Goal: Task Accomplishment & Management: Manage account settings

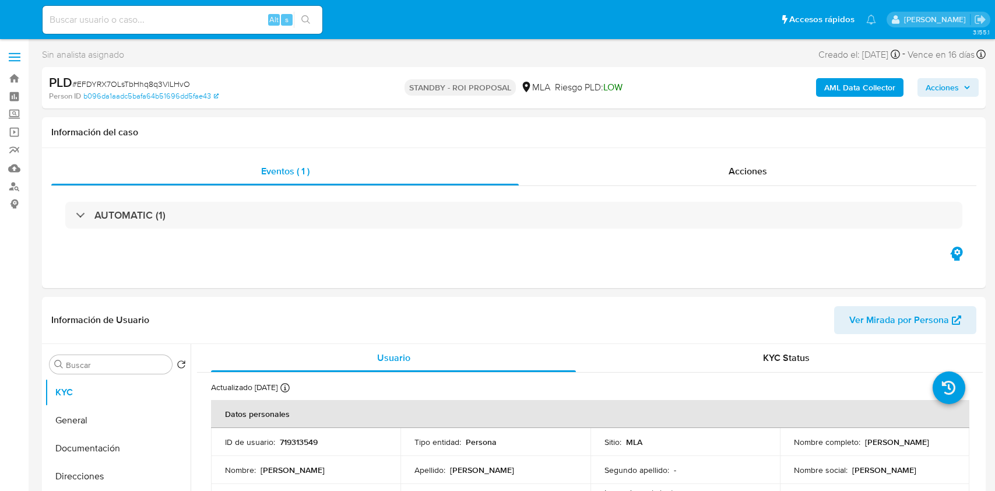
select select "10"
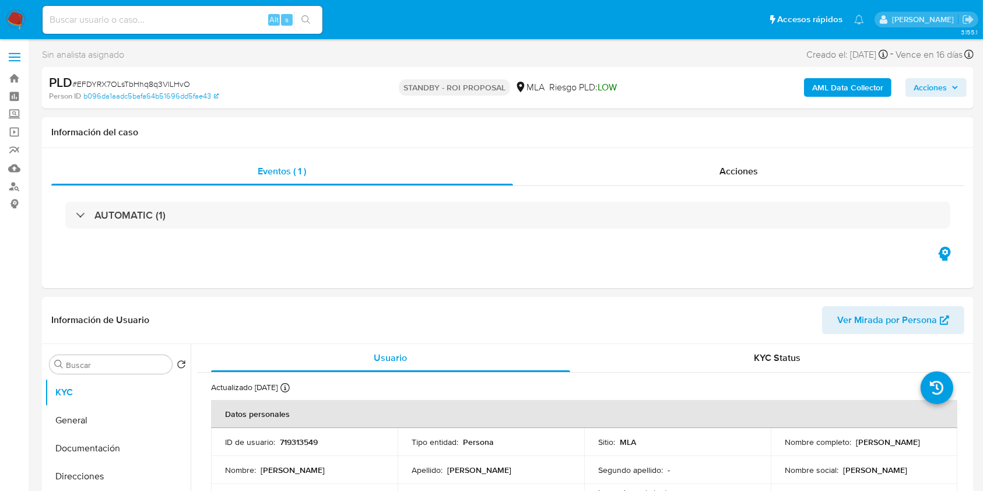
click at [227, 20] on input at bounding box center [183, 19] width 280 height 15
paste input "vRhz8qfLaS85dsSvzZz9Wbdp"
type input "vRhz8qfLaS85dsSvzZz9Wbdp"
click at [298, 17] on button "search-icon" at bounding box center [306, 20] width 24 height 16
select select "10"
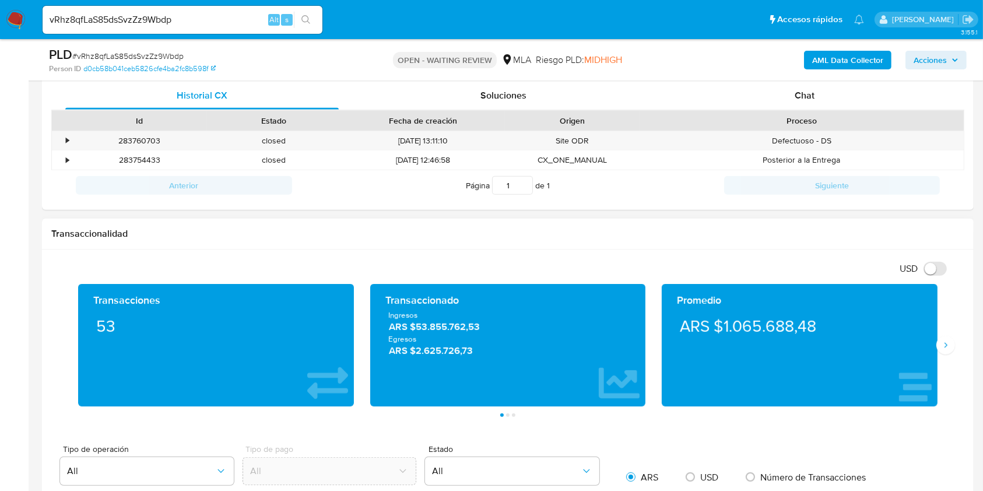
scroll to position [544, 0]
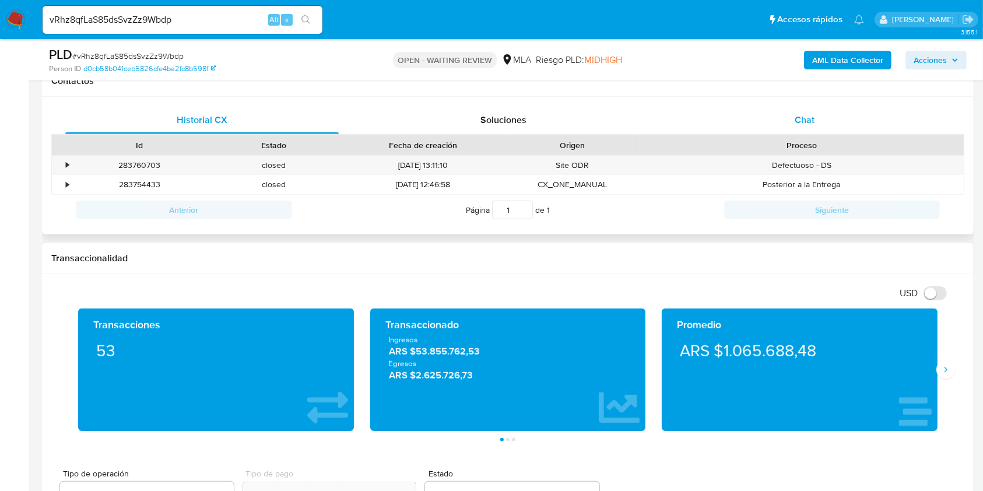
drag, startPoint x: 833, startPoint y: 122, endPoint x: 821, endPoint y: 126, distance: 13.3
click at [833, 121] on div "Chat" at bounding box center [804, 120] width 273 height 28
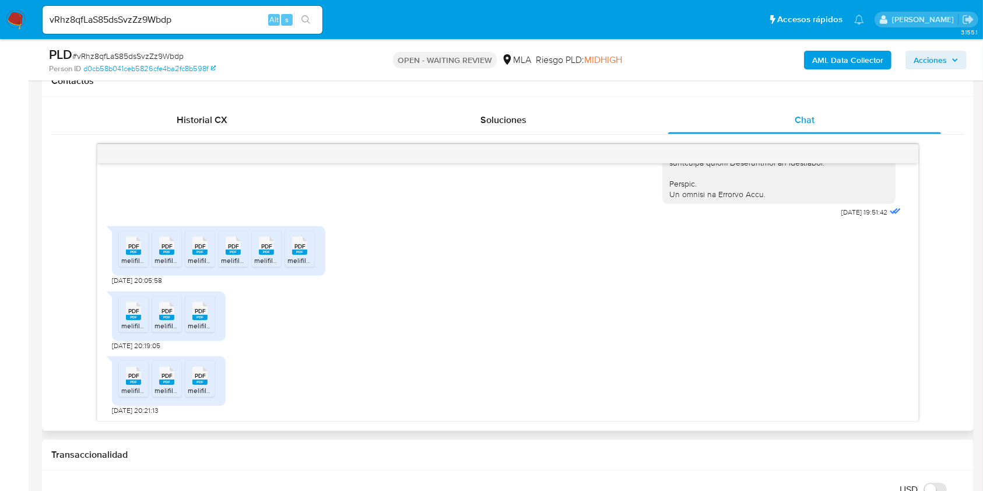
scroll to position [562, 0]
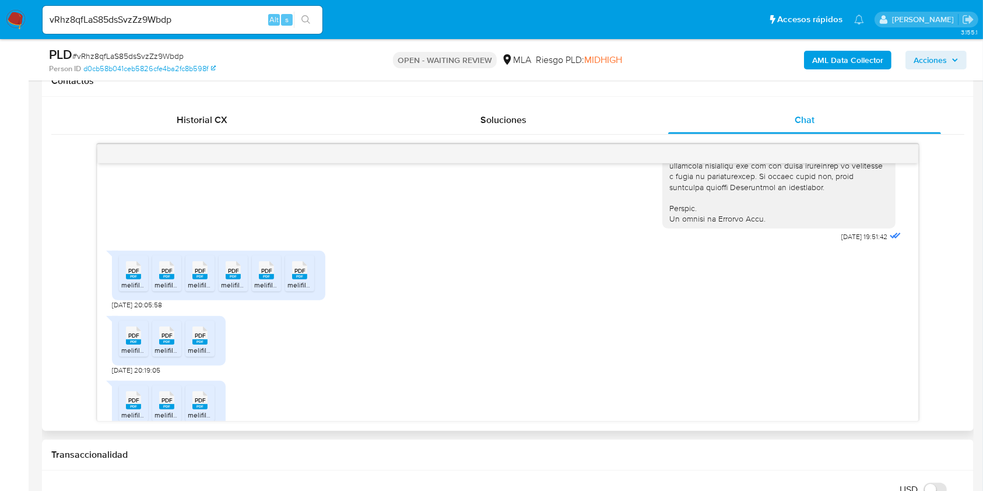
click at [111, 325] on div "17/07/2025 19:51:42 PDF PDF melifile2081327144868363049.pdf PDF PDF melifile880…" at bounding box center [507, 292] width 820 height 258
drag, startPoint x: 111, startPoint y: 325, endPoint x: 131, endPoint y: 325, distance: 19.2
click at [131, 325] on div "17/07/2025 19:51:42 PDF PDF melifile2081327144868363049.pdf PDF PDF melifile880…" at bounding box center [507, 292] width 820 height 258
copy span "17/07/2025"
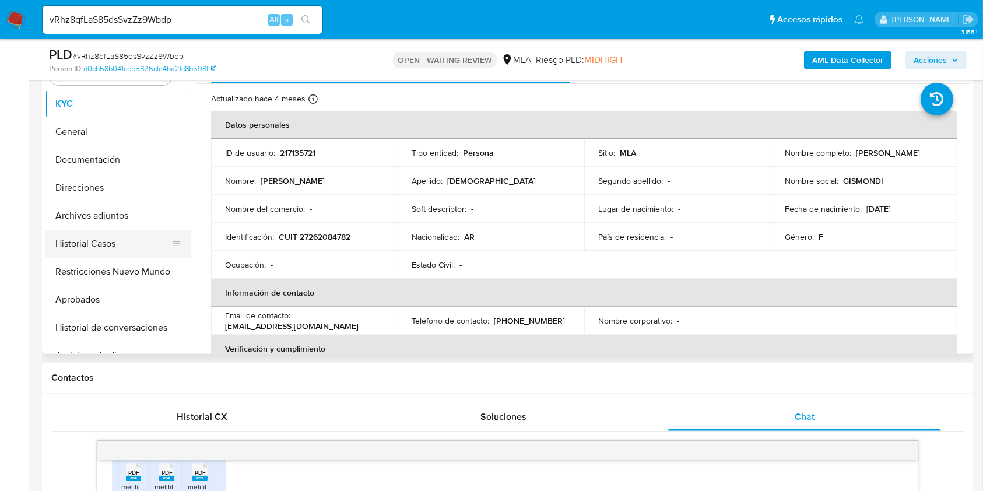
scroll to position [233, 0]
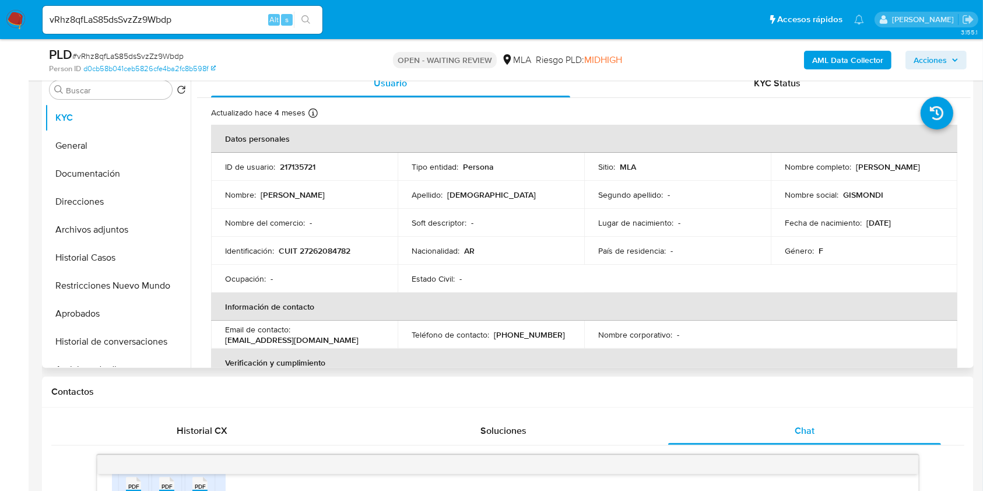
click at [331, 245] on p "CUIT 27262084782" at bounding box center [315, 250] width 72 height 10
copy p "27262084782"
click at [199, 17] on input "vRhz8qfLaS85dsSvzZz9Wbdp" at bounding box center [183, 19] width 280 height 15
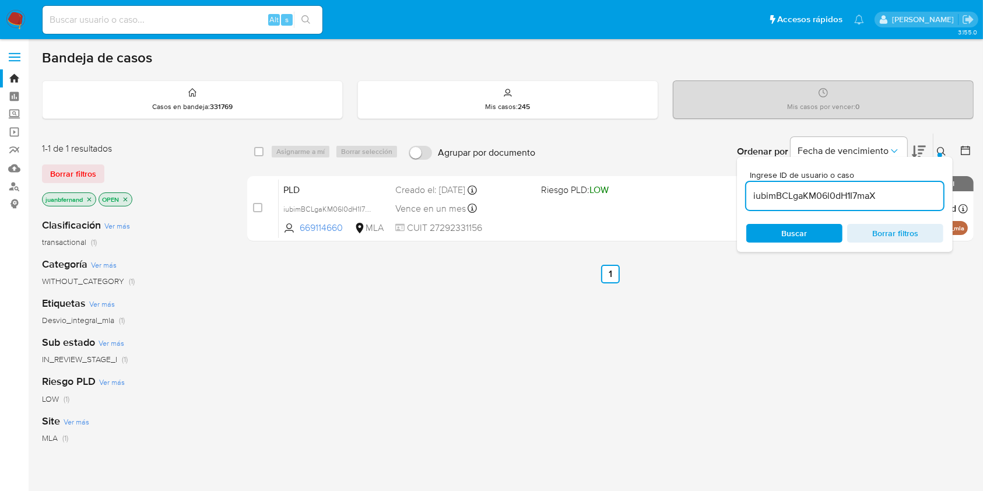
click at [921, 195] on input "iubimBCLgaKM06l0dH1I7maX" at bounding box center [844, 195] width 197 height 15
type input "vRhz8qfLaS85dsSvzZz9Wbdp"
click at [260, 151] on input "checkbox" at bounding box center [258, 151] width 9 height 9
checkbox input "true"
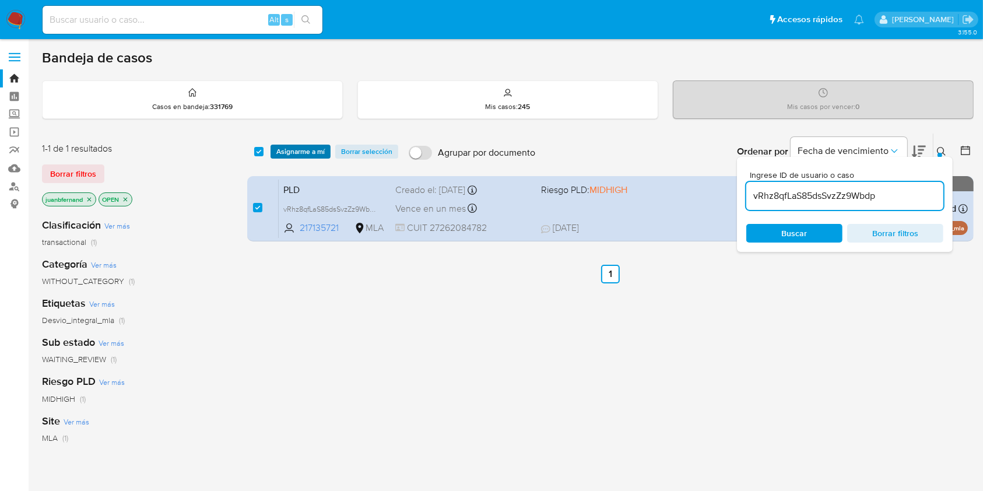
click at [308, 150] on span "Asignarme a mí" at bounding box center [300, 152] width 48 height 12
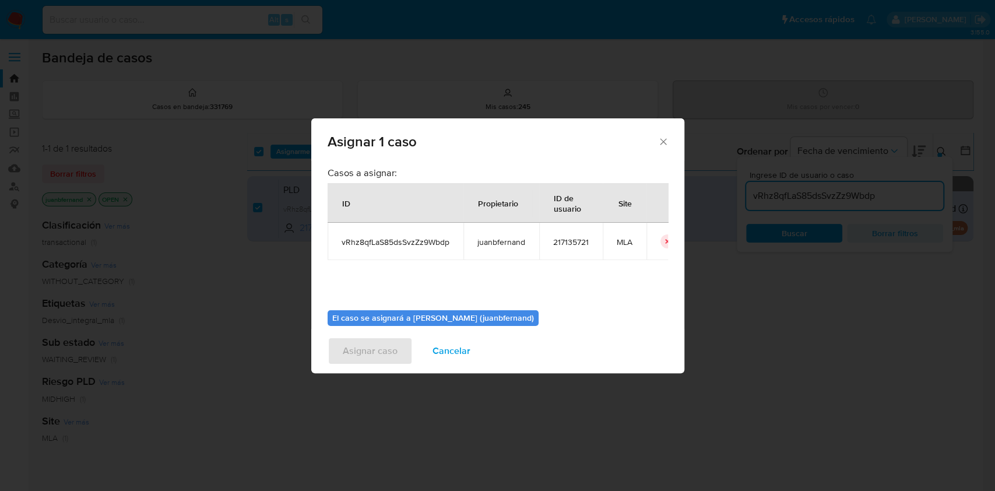
scroll to position [59, 0]
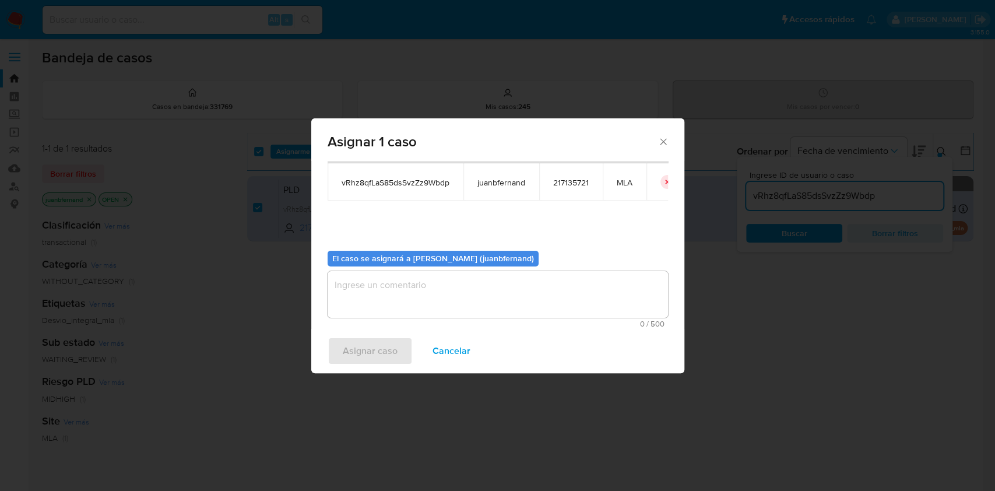
click at [486, 301] on textarea "assign-modal" at bounding box center [498, 294] width 340 height 47
click at [401, 349] on button "Asignar caso" at bounding box center [370, 351] width 85 height 28
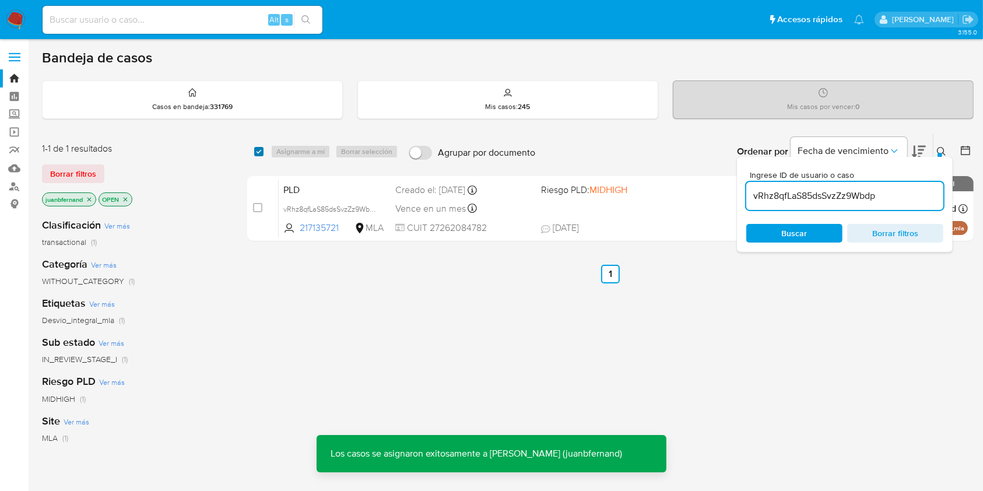
click at [256, 154] on input "checkbox" at bounding box center [258, 151] width 9 height 9
checkbox input "true"
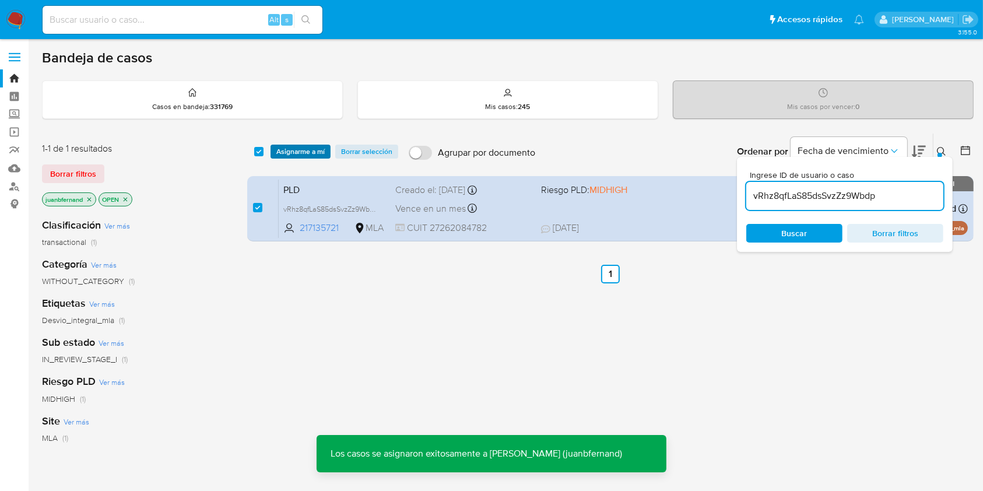
click at [304, 154] on span "Asignarme a mí" at bounding box center [300, 152] width 48 height 12
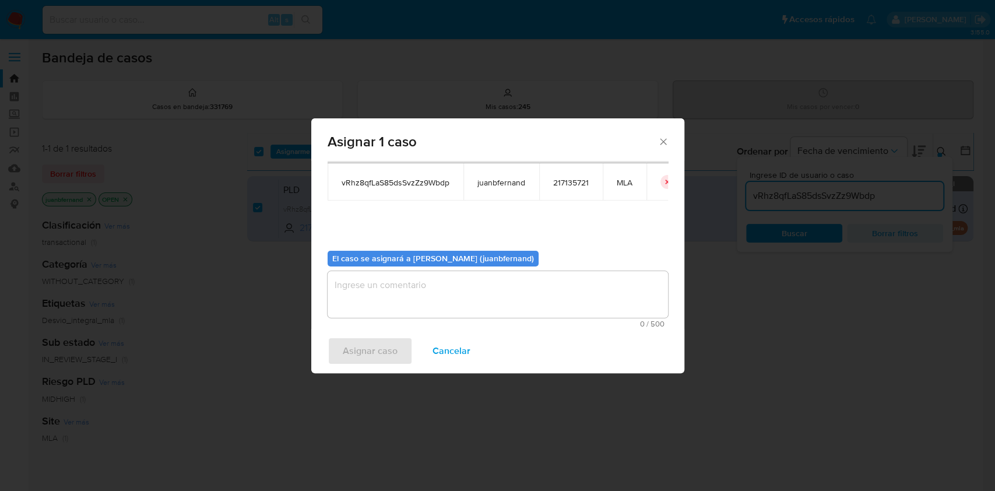
click at [501, 296] on textarea "assign-modal" at bounding box center [498, 294] width 340 height 47
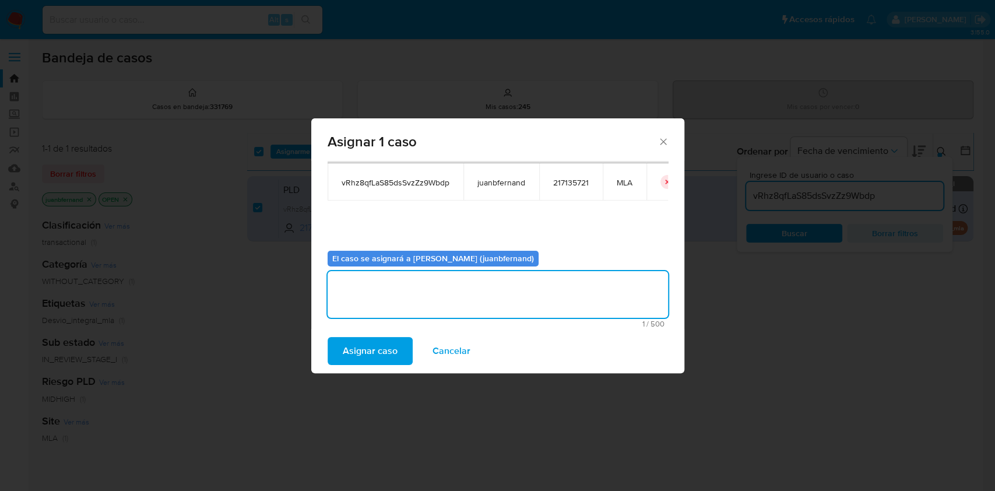
click at [375, 351] on span "Asignar caso" at bounding box center [370, 351] width 55 height 26
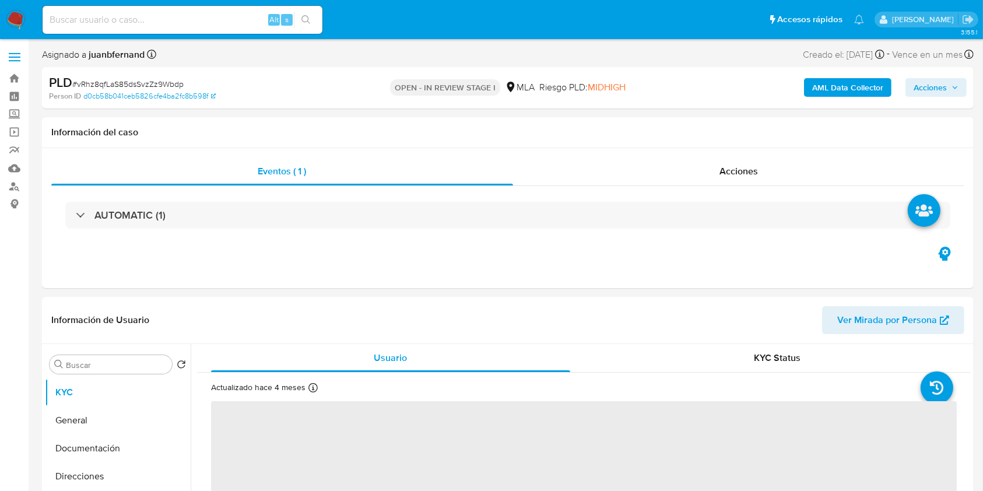
select select "10"
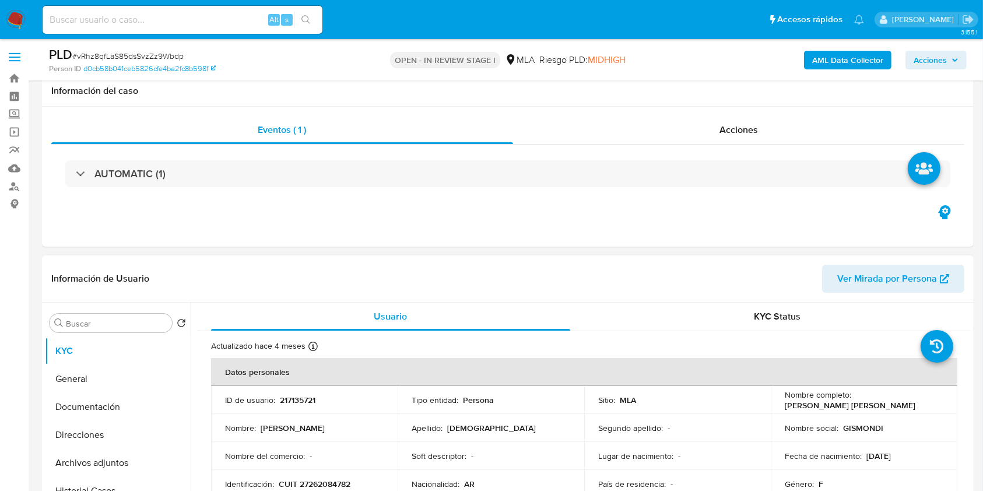
scroll to position [388, 0]
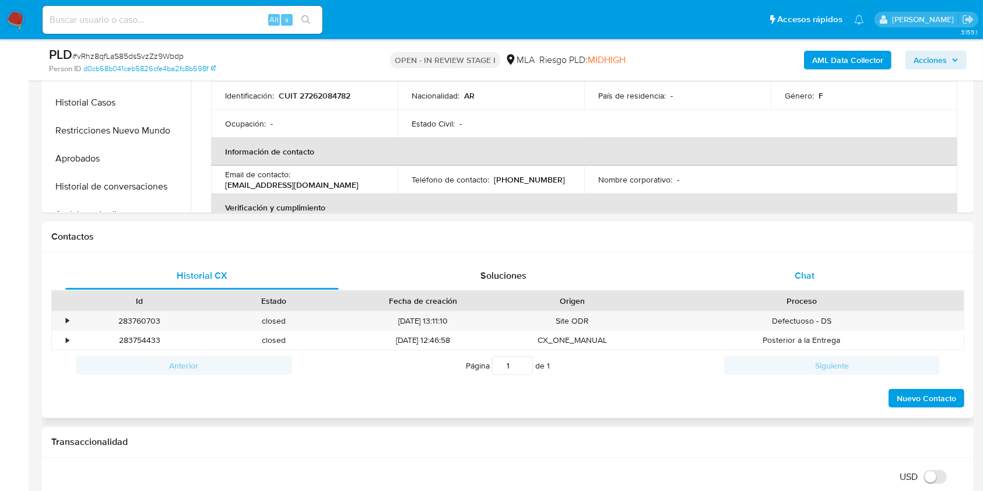
click at [791, 272] on div "Chat" at bounding box center [804, 276] width 273 height 28
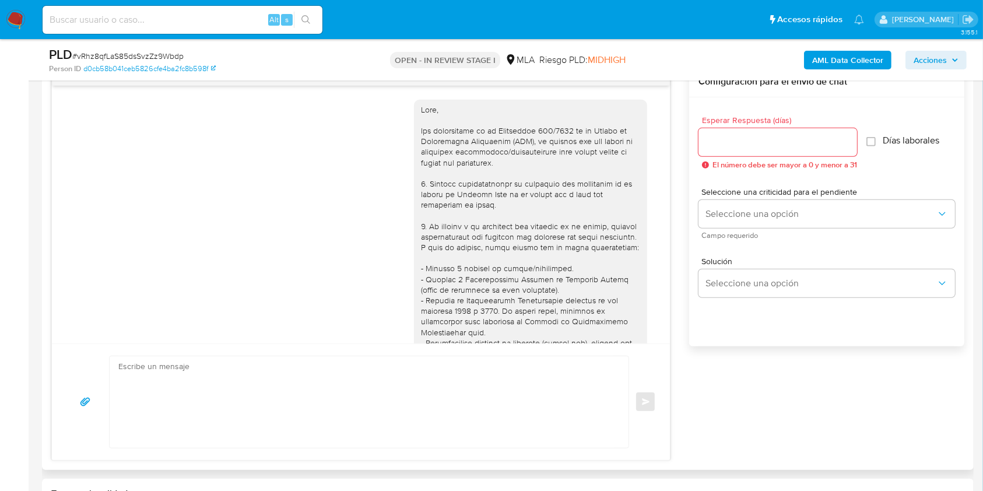
scroll to position [872, 0]
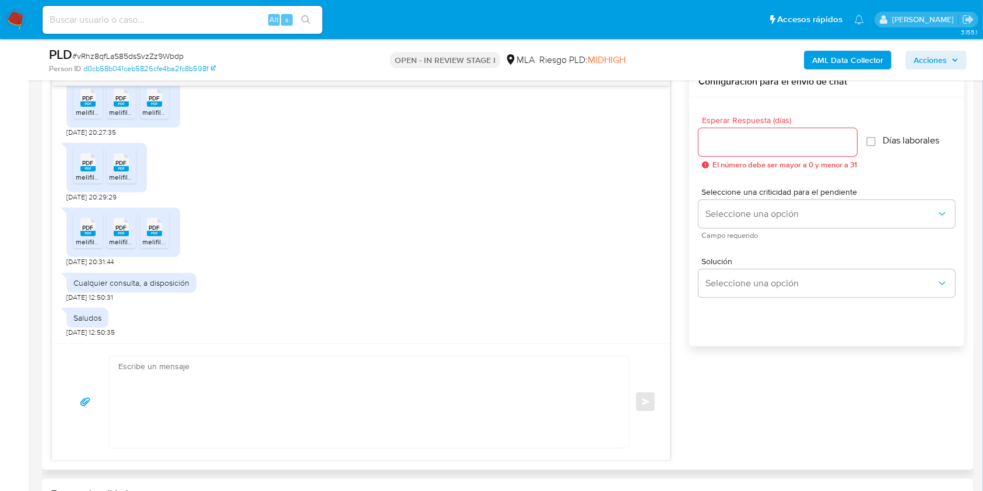
click at [200, 374] on textarea at bounding box center [365, 401] width 495 height 91
paste textarea "Hola. ¡Muchas gracias por tu respuesta! Confirmamos la recepción de la document…"
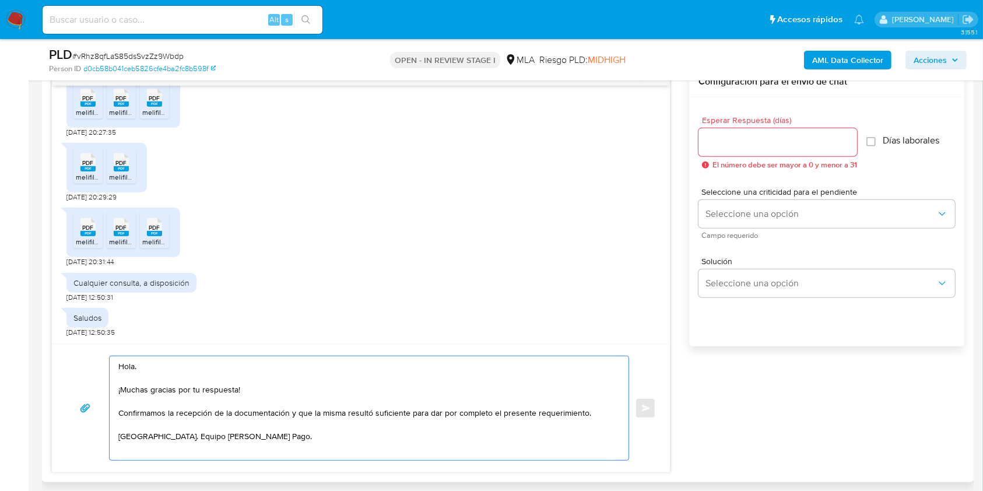
type textarea "Hola. ¡Muchas gracias por tu respuesta! Confirmamos la recepción de la document…"
click at [754, 142] on input "Esperar Respuesta (días)" at bounding box center [777, 142] width 159 height 15
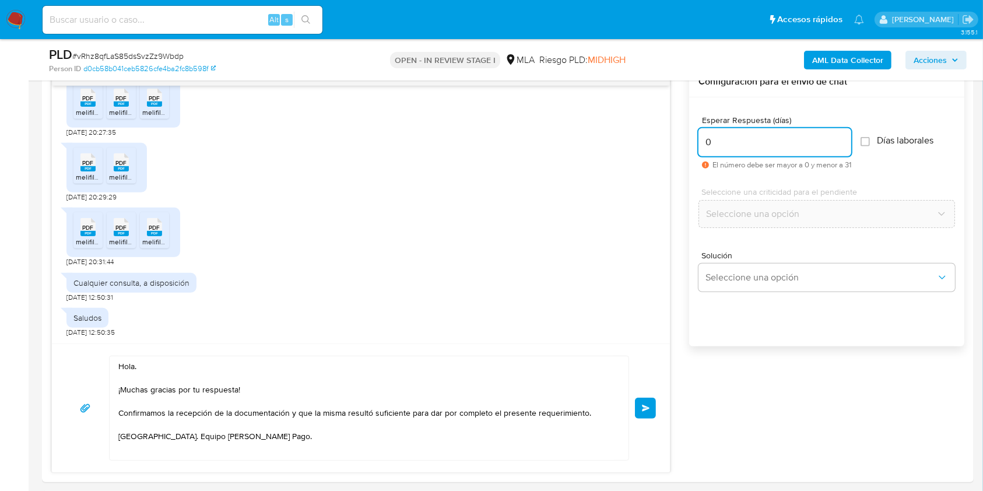
type input "0"
click at [638, 403] on button "Enviar" at bounding box center [645, 407] width 21 height 21
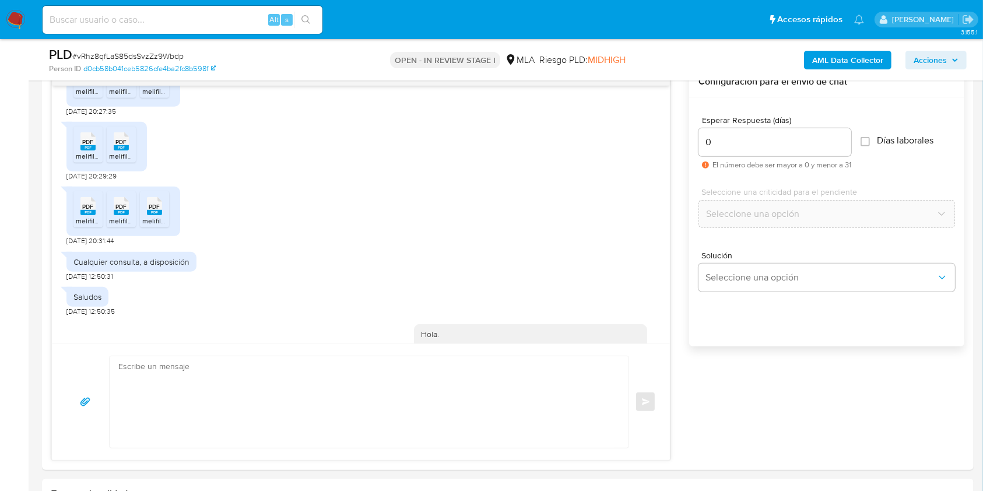
scroll to position [1002, 0]
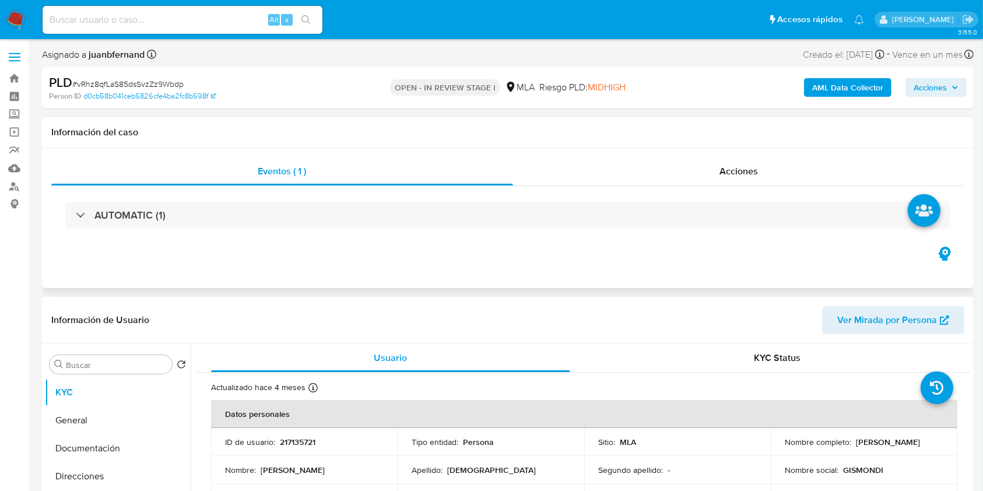
select select "10"
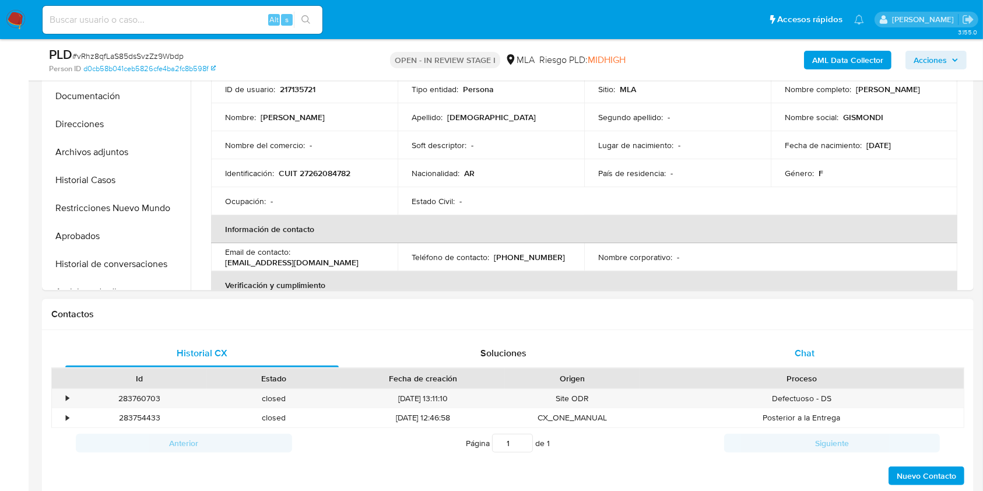
click at [821, 348] on div "Chat" at bounding box center [804, 353] width 273 height 28
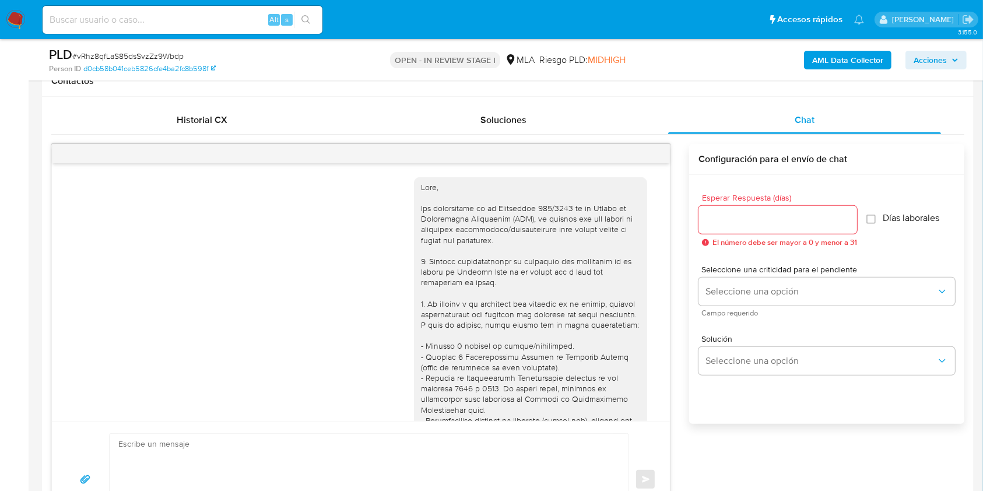
scroll to position [1002, 0]
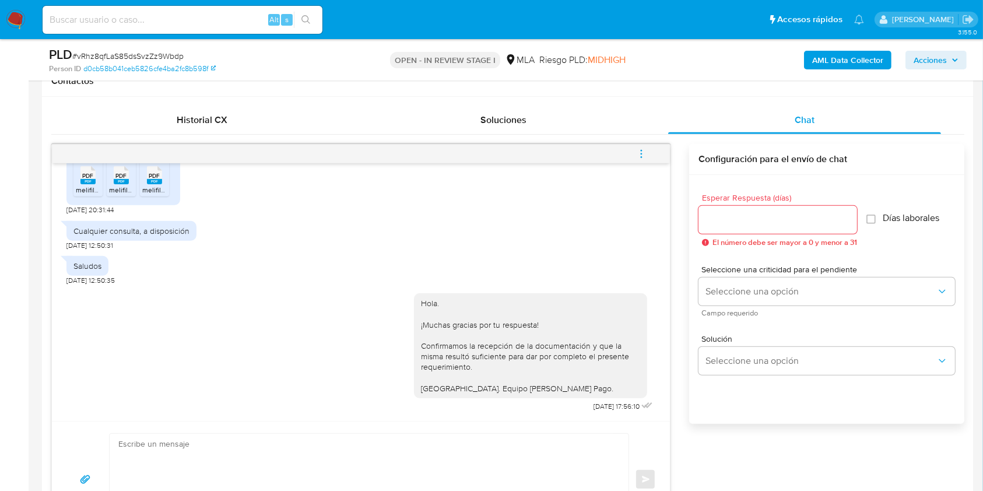
click at [647, 145] on button "menu-action" at bounding box center [641, 154] width 38 height 28
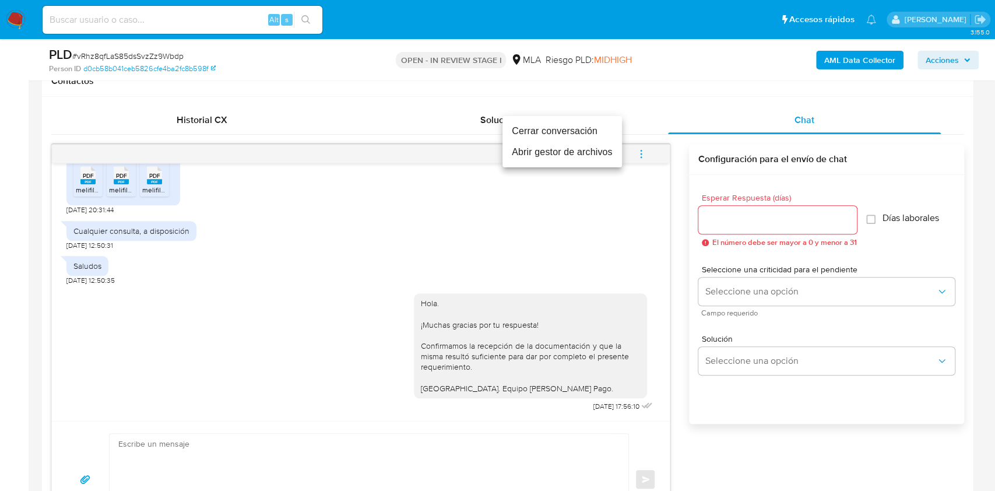
click at [582, 127] on li "Cerrar conversación" at bounding box center [561, 131] width 119 height 21
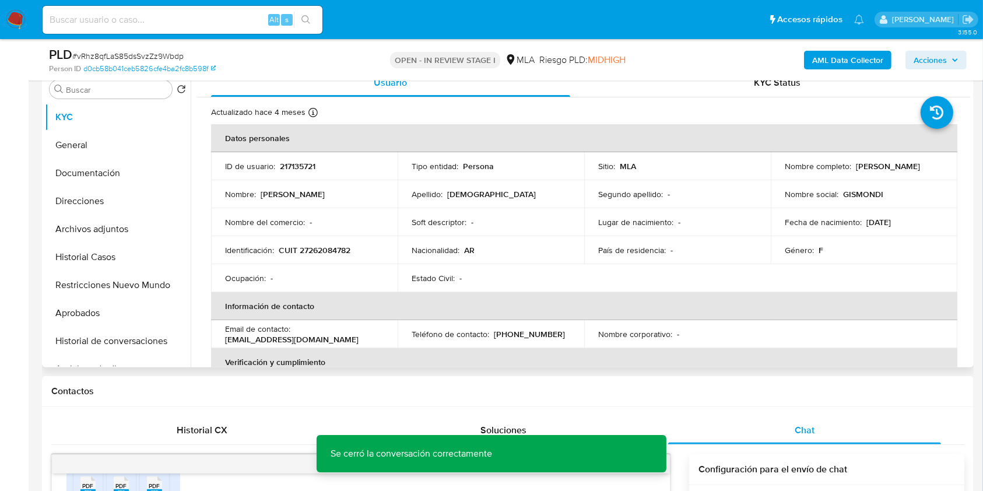
scroll to position [233, 0]
click at [82, 279] on button "Restricciones Nuevo Mundo" at bounding box center [113, 286] width 136 height 28
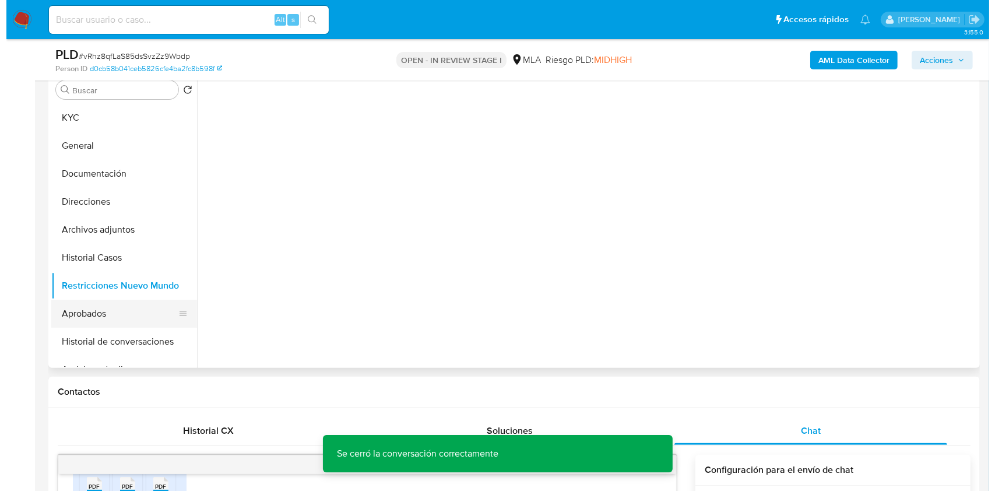
scroll to position [155, 0]
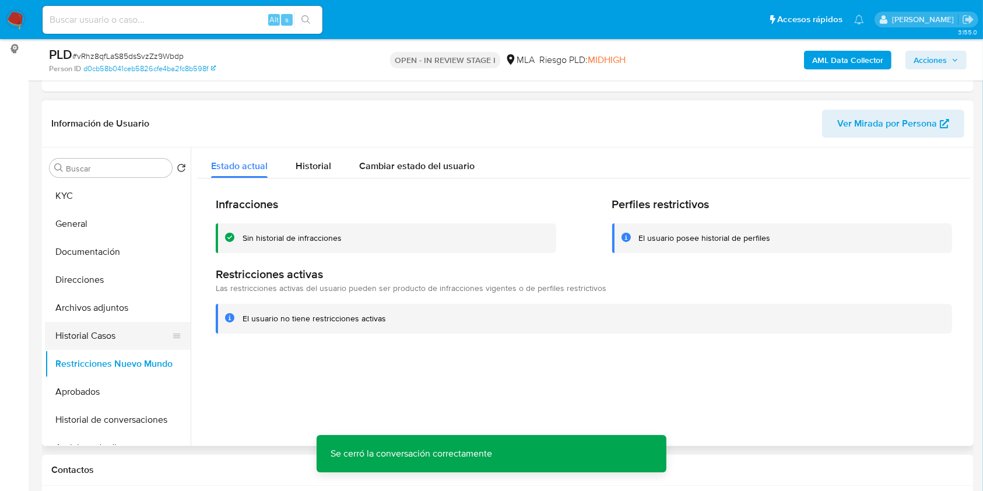
click at [83, 335] on button "Historial Casos" at bounding box center [113, 336] width 136 height 28
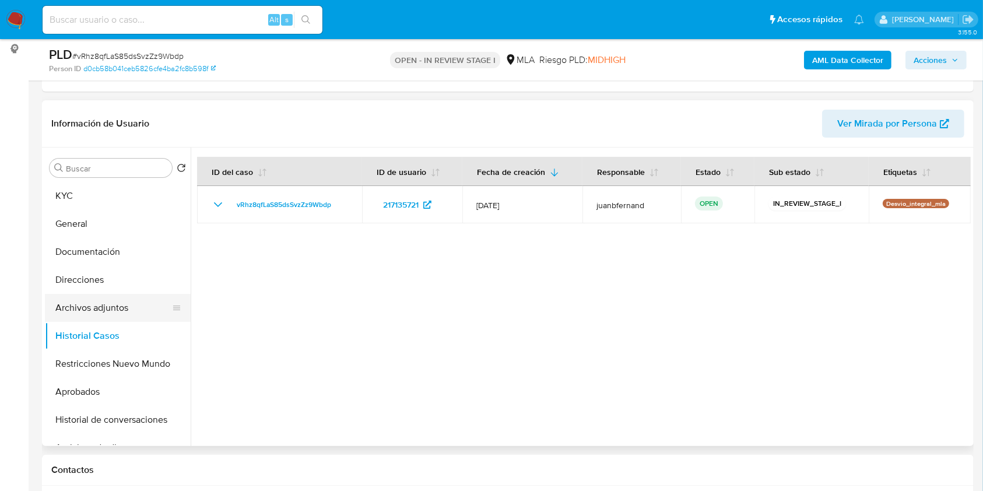
click at [97, 310] on button "Archivos adjuntos" at bounding box center [113, 308] width 136 height 28
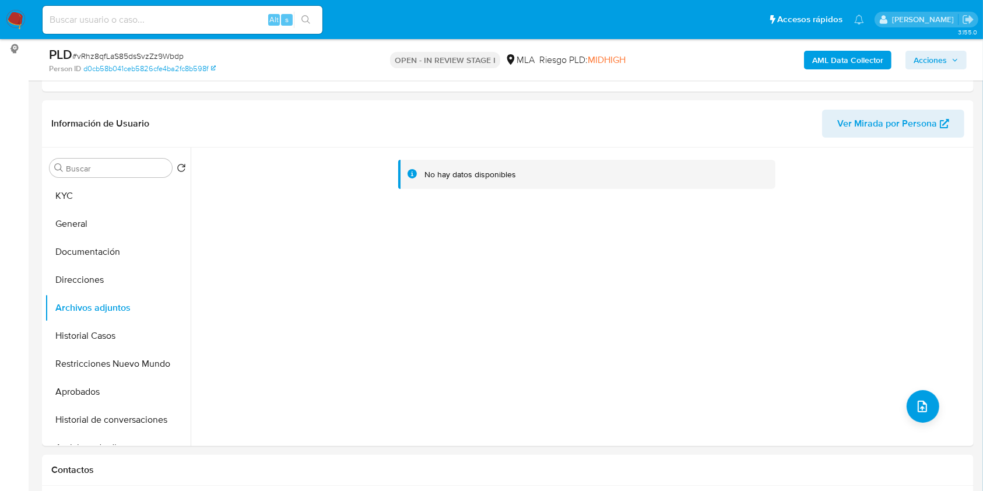
click at [838, 57] on b "AML Data Collector" at bounding box center [847, 60] width 71 height 19
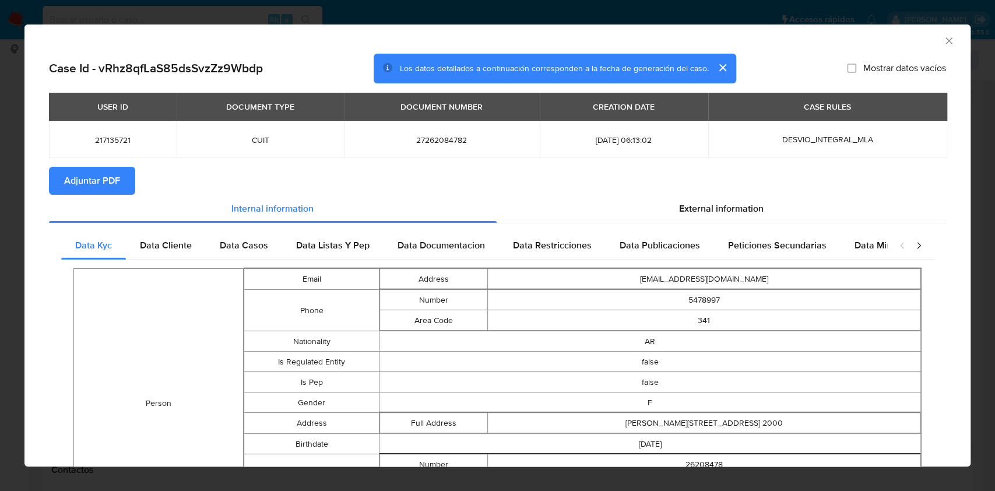
click at [119, 185] on span "Adjuntar PDF" at bounding box center [92, 181] width 56 height 26
click at [943, 40] on icon "Cerrar ventana" at bounding box center [949, 41] width 12 height 12
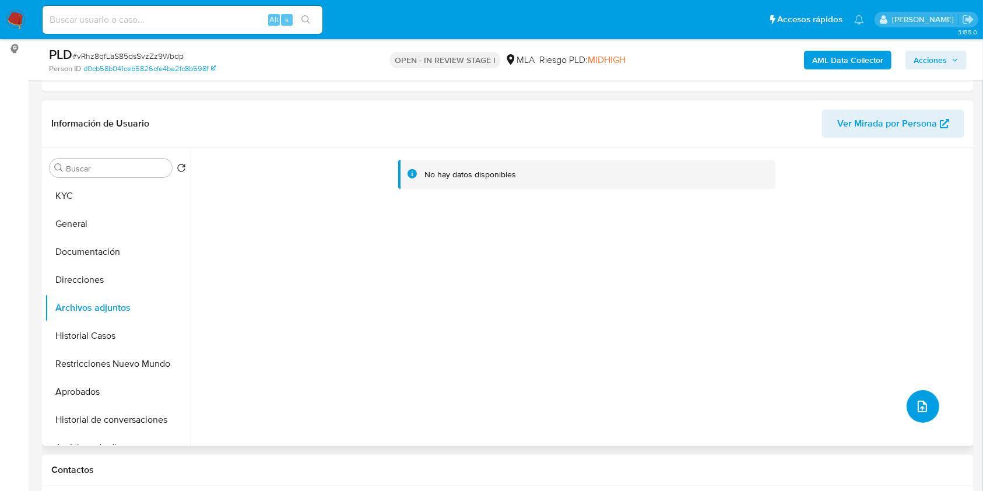
click at [918, 403] on icon "upload-file" at bounding box center [922, 406] width 14 height 14
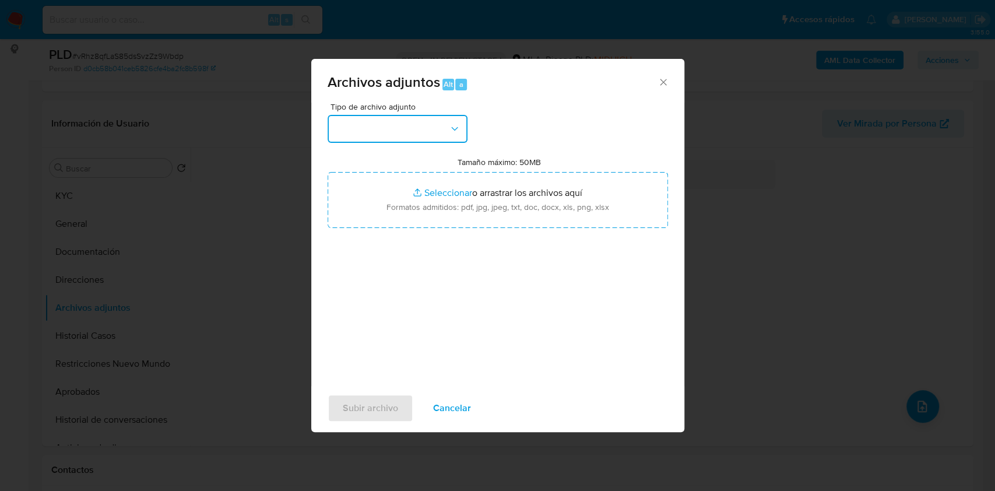
click at [442, 133] on button "button" at bounding box center [398, 129] width 140 height 28
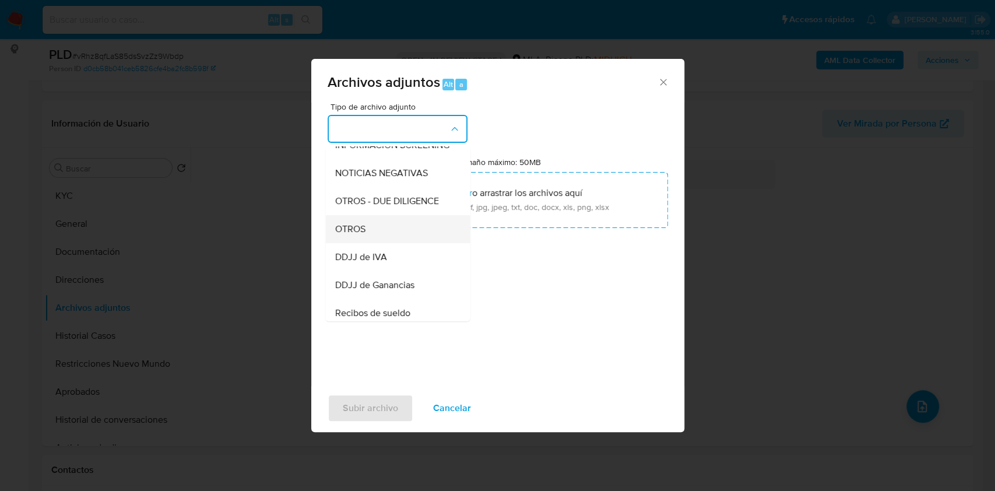
click at [369, 240] on div "OTROS" at bounding box center [394, 229] width 119 height 28
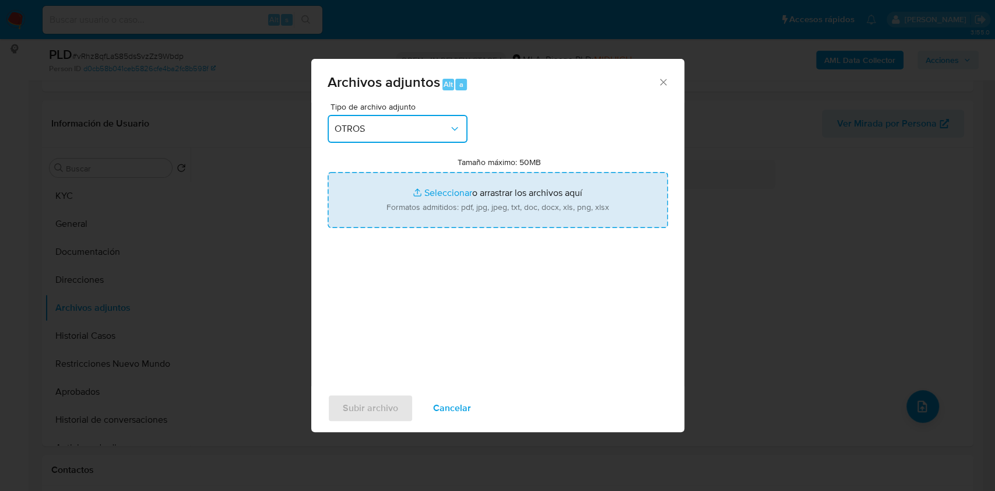
type input "C:\fakepath\Calculador DDJJ Libro IVA Digital .xlsx"
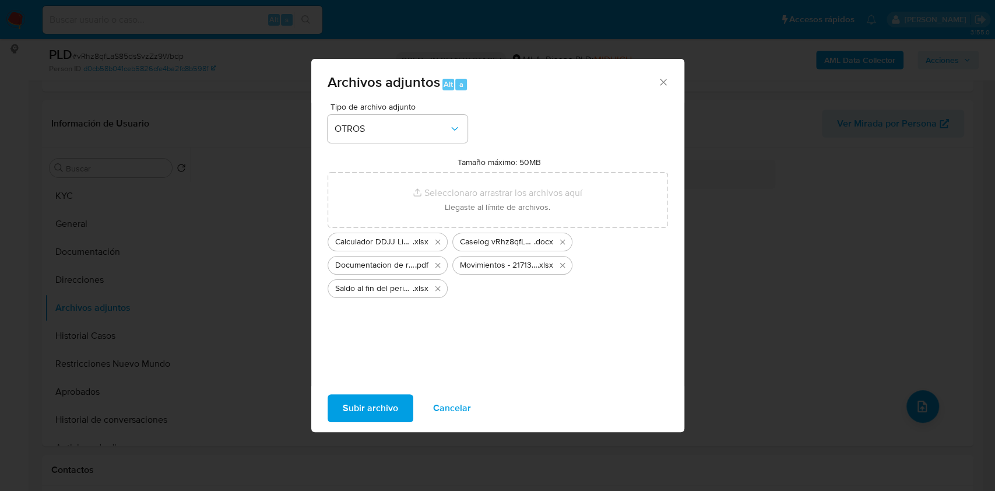
click at [357, 389] on div "Subir archivo Cancelar" at bounding box center [497, 408] width 373 height 44
click at [358, 402] on span "Subir archivo" at bounding box center [370, 408] width 55 height 26
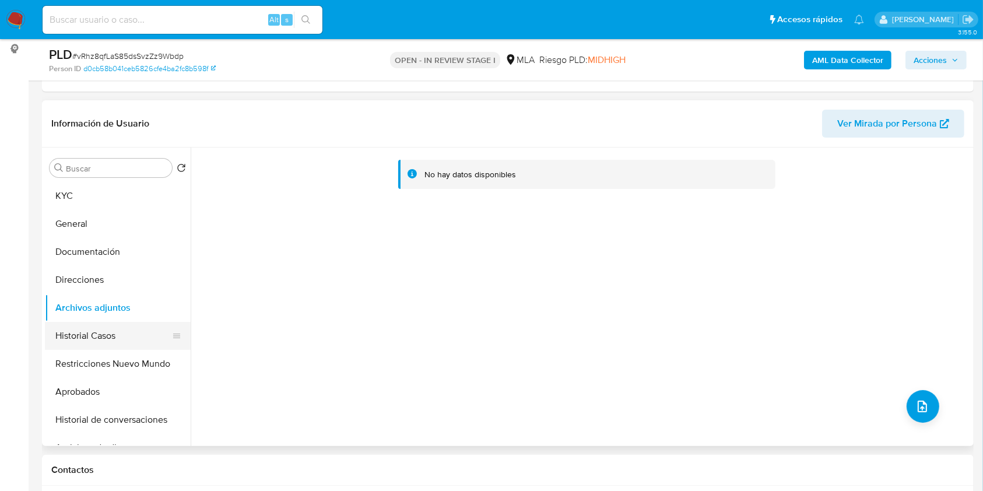
click at [73, 333] on button "Historial Casos" at bounding box center [113, 336] width 136 height 28
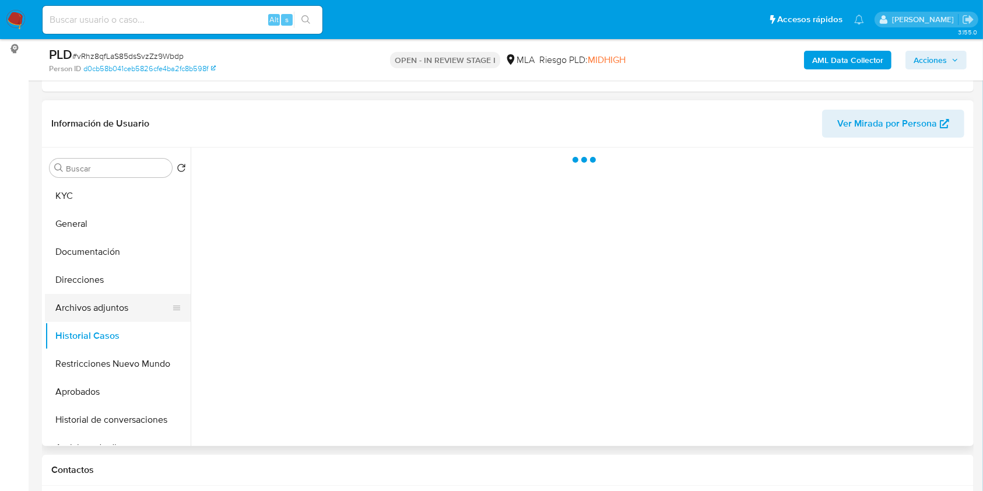
click at [103, 299] on button "Archivos adjuntos" at bounding box center [113, 308] width 136 height 28
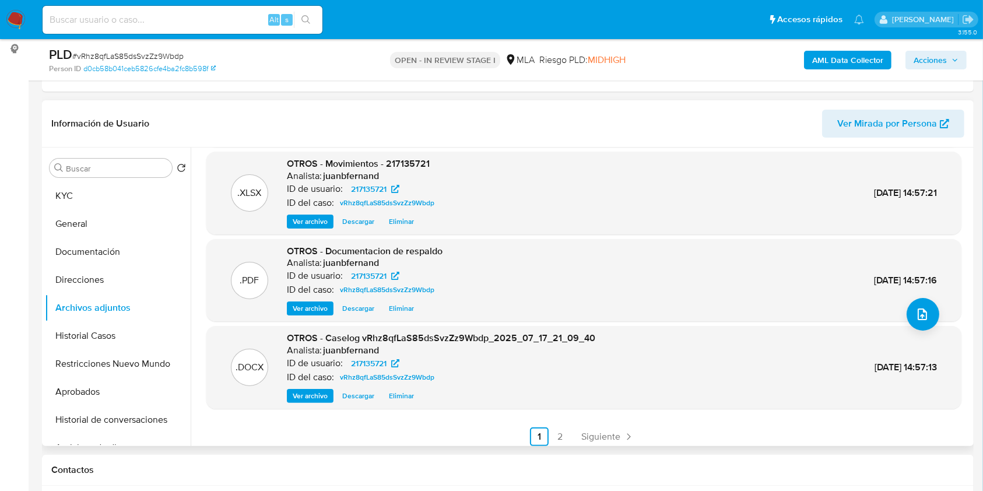
scroll to position [98, 0]
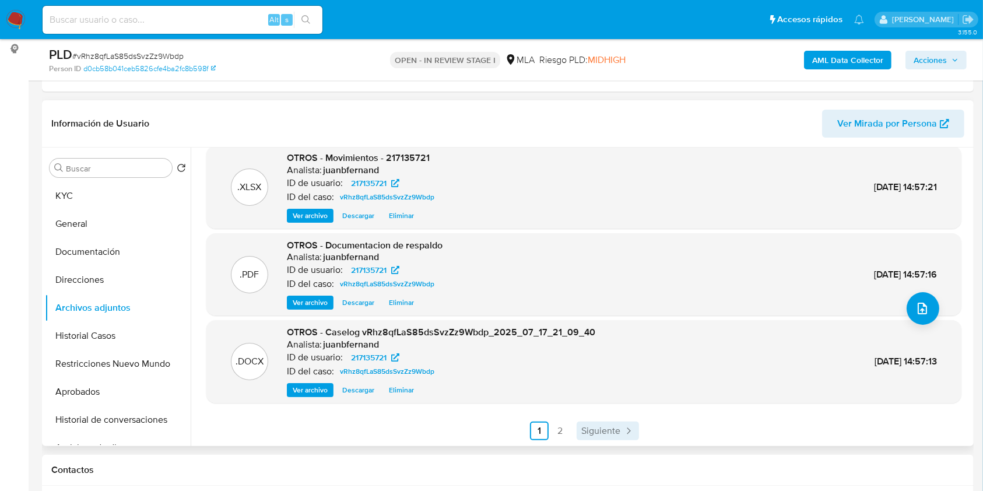
click at [583, 431] on span "Siguiente" at bounding box center [600, 430] width 39 height 9
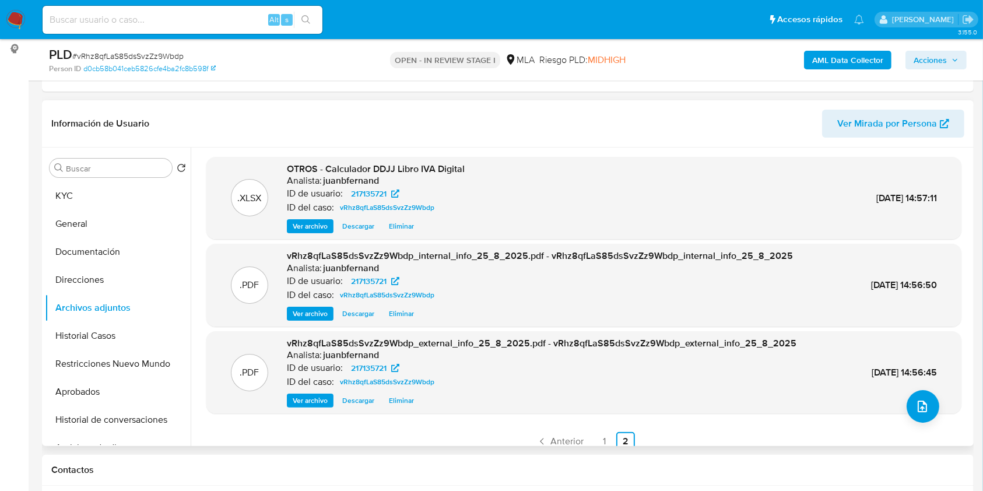
click at [949, 53] on span "Acciones" at bounding box center [935, 60] width 45 height 16
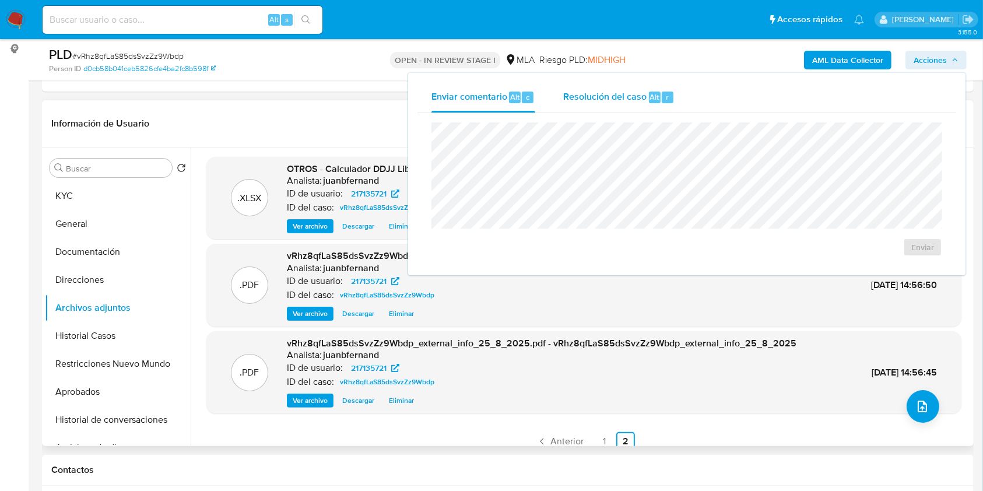
click at [608, 88] on div "Resolución del caso Alt r" at bounding box center [618, 97] width 111 height 30
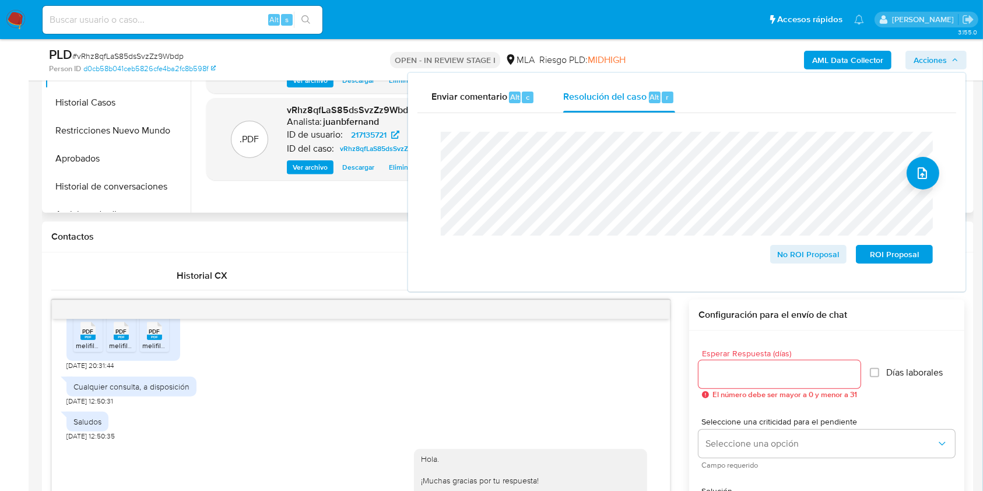
scroll to position [311, 0]
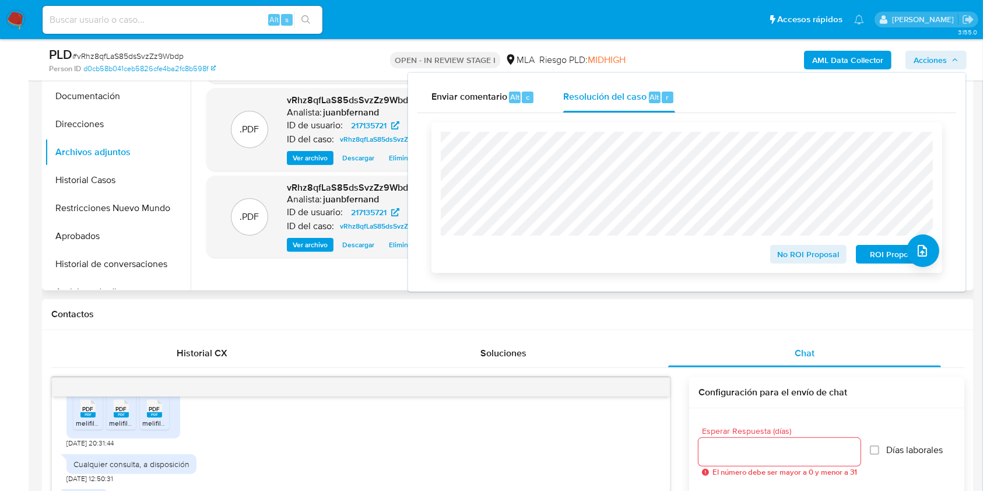
click at [791, 250] on span "No ROI Proposal" at bounding box center [808, 254] width 61 height 16
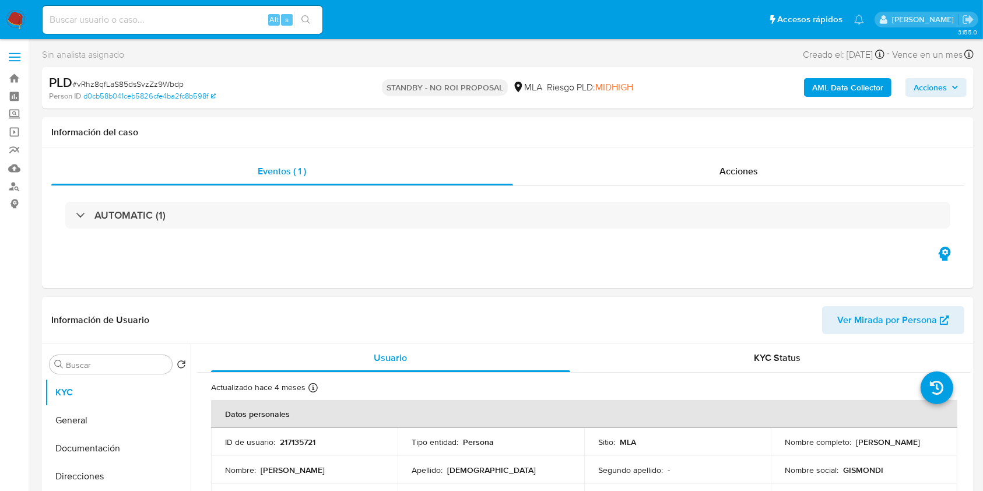
select select "10"
click at [246, 19] on input at bounding box center [183, 19] width 280 height 15
paste input "Z34XJdXTF8T9oazoLogbkE4I"
type input "Z34XJdXTF8T9oazoLogbkE4I"
click at [316, 22] on button "search-icon" at bounding box center [306, 20] width 24 height 16
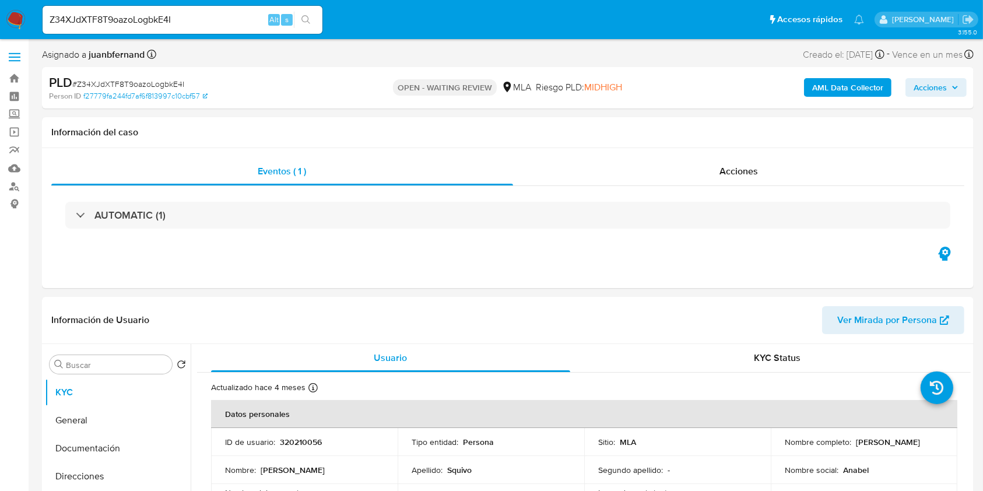
select select "10"
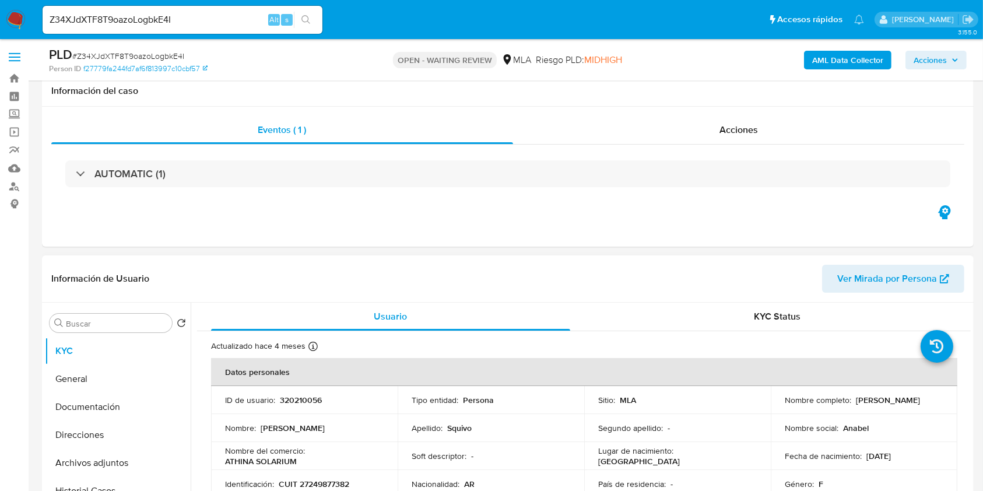
scroll to position [233, 0]
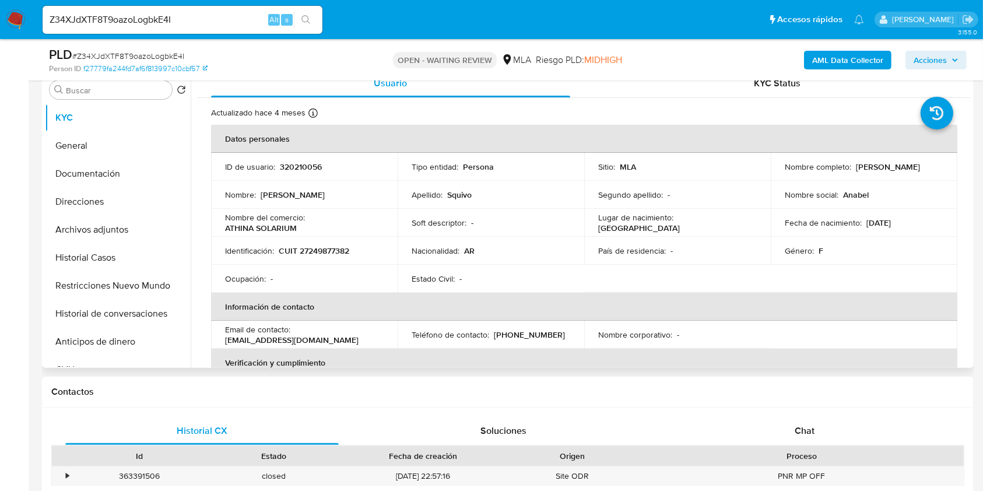
click at [320, 339] on p "[EMAIL_ADDRESS][DOMAIN_NAME]" at bounding box center [291, 340] width 133 height 10
drag, startPoint x: 320, startPoint y: 339, endPoint x: 233, endPoint y: 344, distance: 87.0
click at [233, 344] on p "[EMAIL_ADDRESS][DOMAIN_NAME]" at bounding box center [291, 340] width 133 height 10
copy p "[EMAIL_ADDRESS][DOMAIN_NAME]"
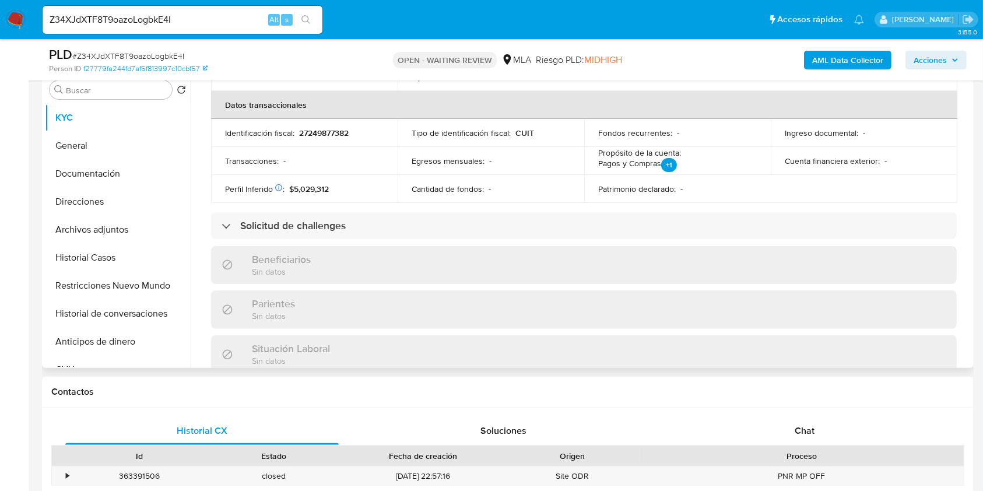
scroll to position [643, 0]
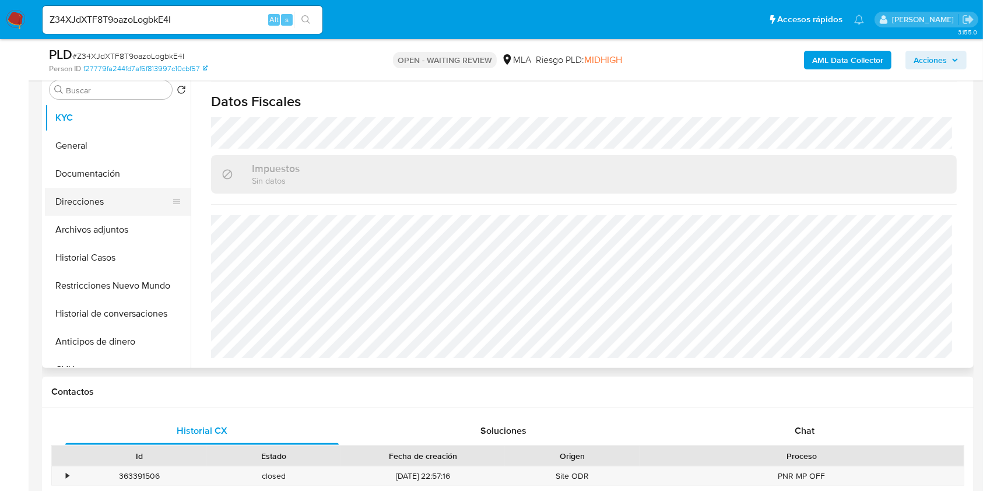
click at [95, 203] on button "Direcciones" at bounding box center [113, 202] width 136 height 28
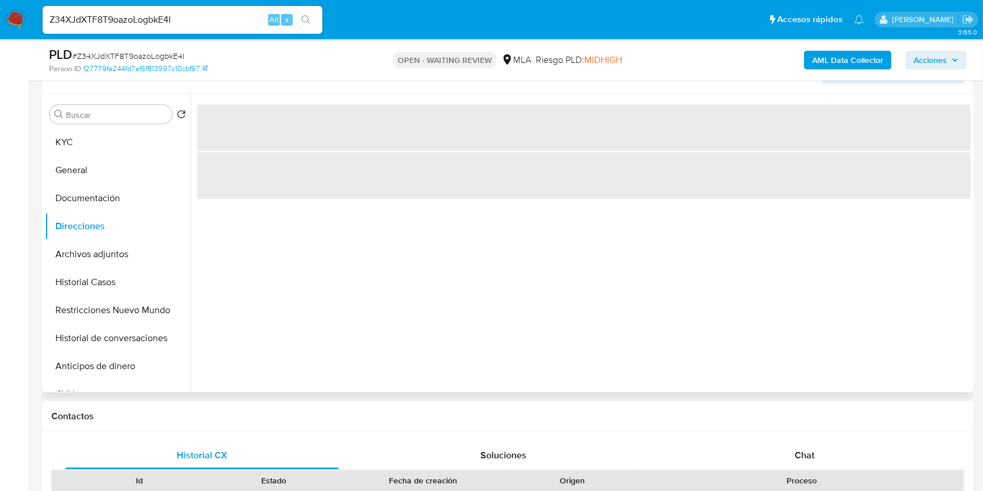
scroll to position [233, 0]
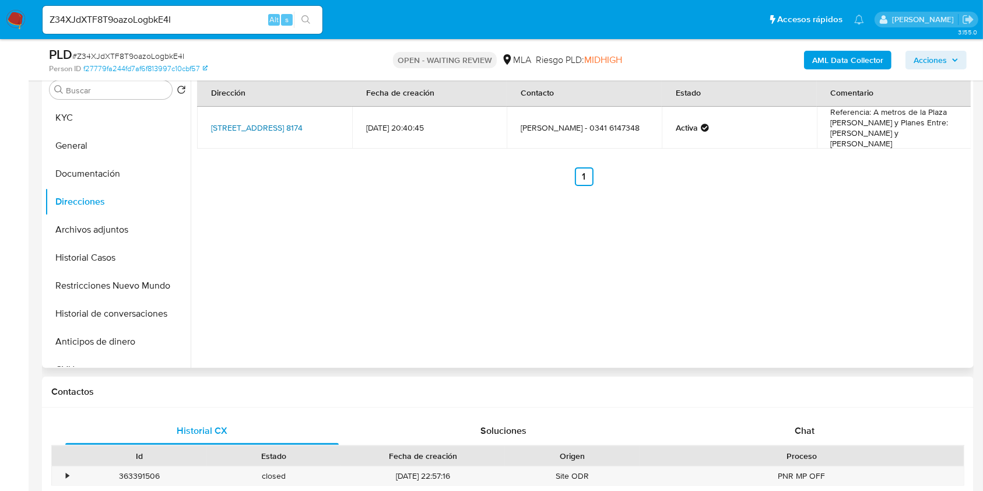
click at [256, 122] on link "[STREET_ADDRESS] 8174" at bounding box center [256, 128] width 91 height 12
click at [86, 101] on div "Buscar Volver al orden por defecto KYC General Documentación Direcciones Archiv…" at bounding box center [118, 219] width 146 height 297
click at [79, 115] on button "KYC" at bounding box center [113, 118] width 136 height 28
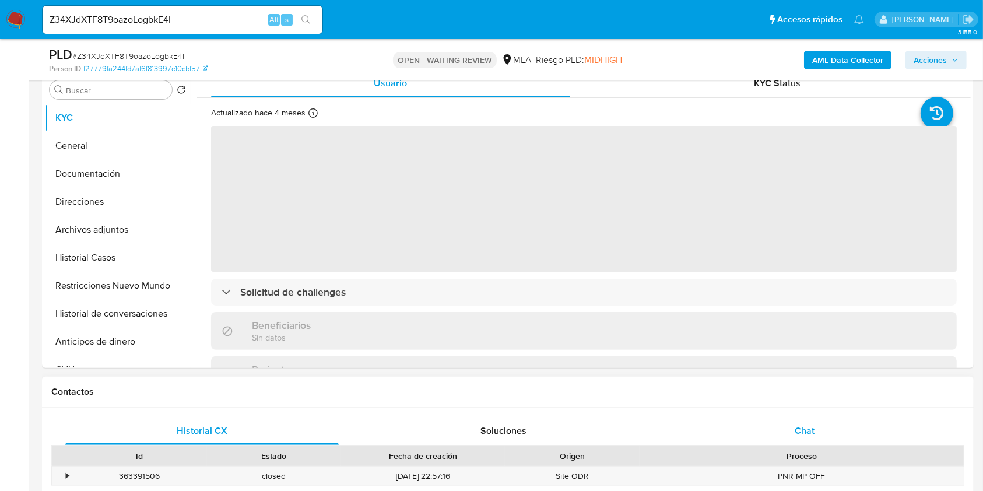
click at [837, 432] on div "Chat" at bounding box center [804, 431] width 273 height 28
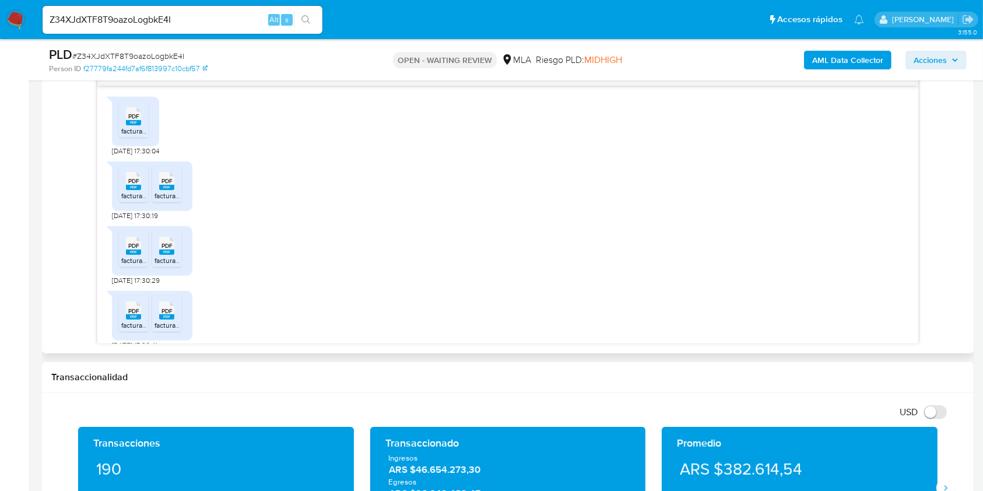
scroll to position [0, 0]
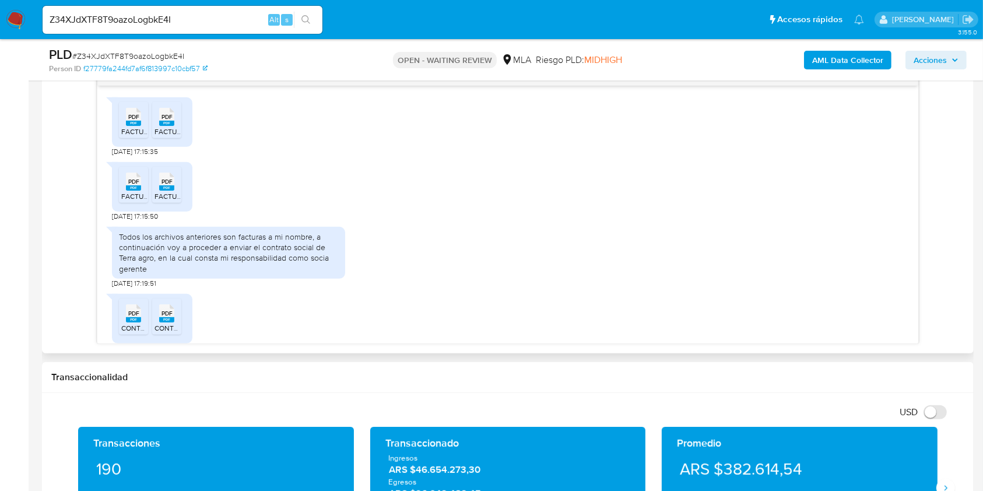
click at [112, 217] on span "[DATE] 17:15:50" at bounding box center [135, 216] width 46 height 9
drag, startPoint x: 112, startPoint y: 216, endPoint x: 133, endPoint y: 216, distance: 20.4
click at [133, 216] on span "[DATE] 17:15:50" at bounding box center [135, 216] width 46 height 9
copy span "[DATE]"
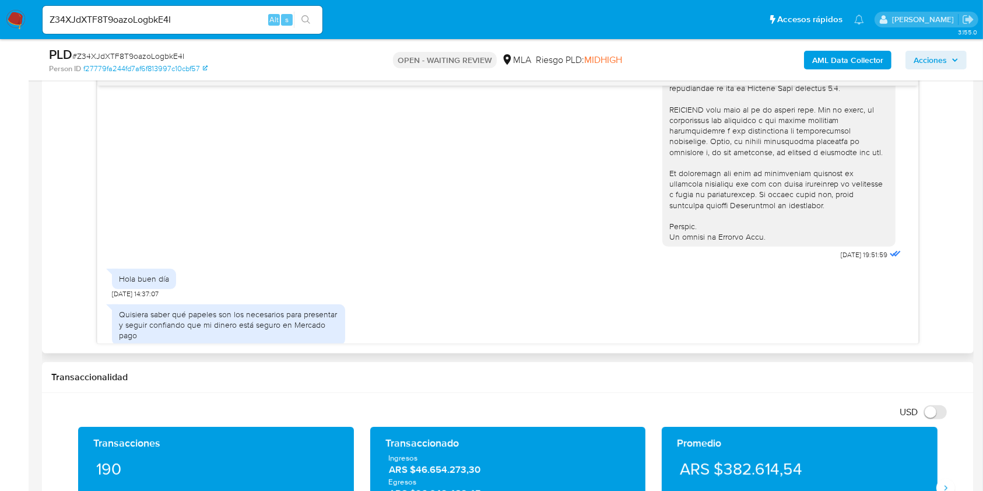
scroll to position [621, 0]
